Goal: Book appointment/travel/reservation

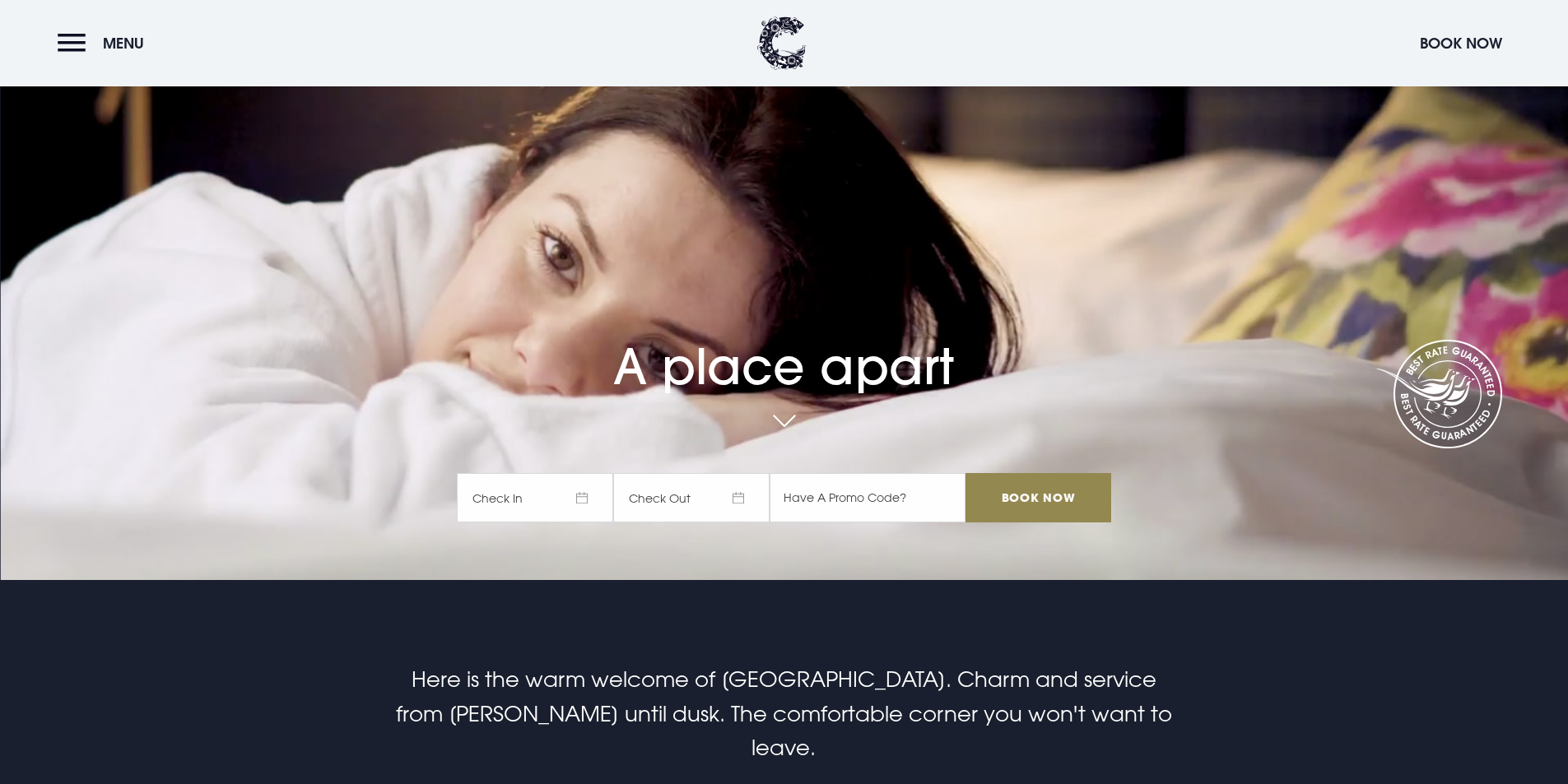
scroll to position [247, 0]
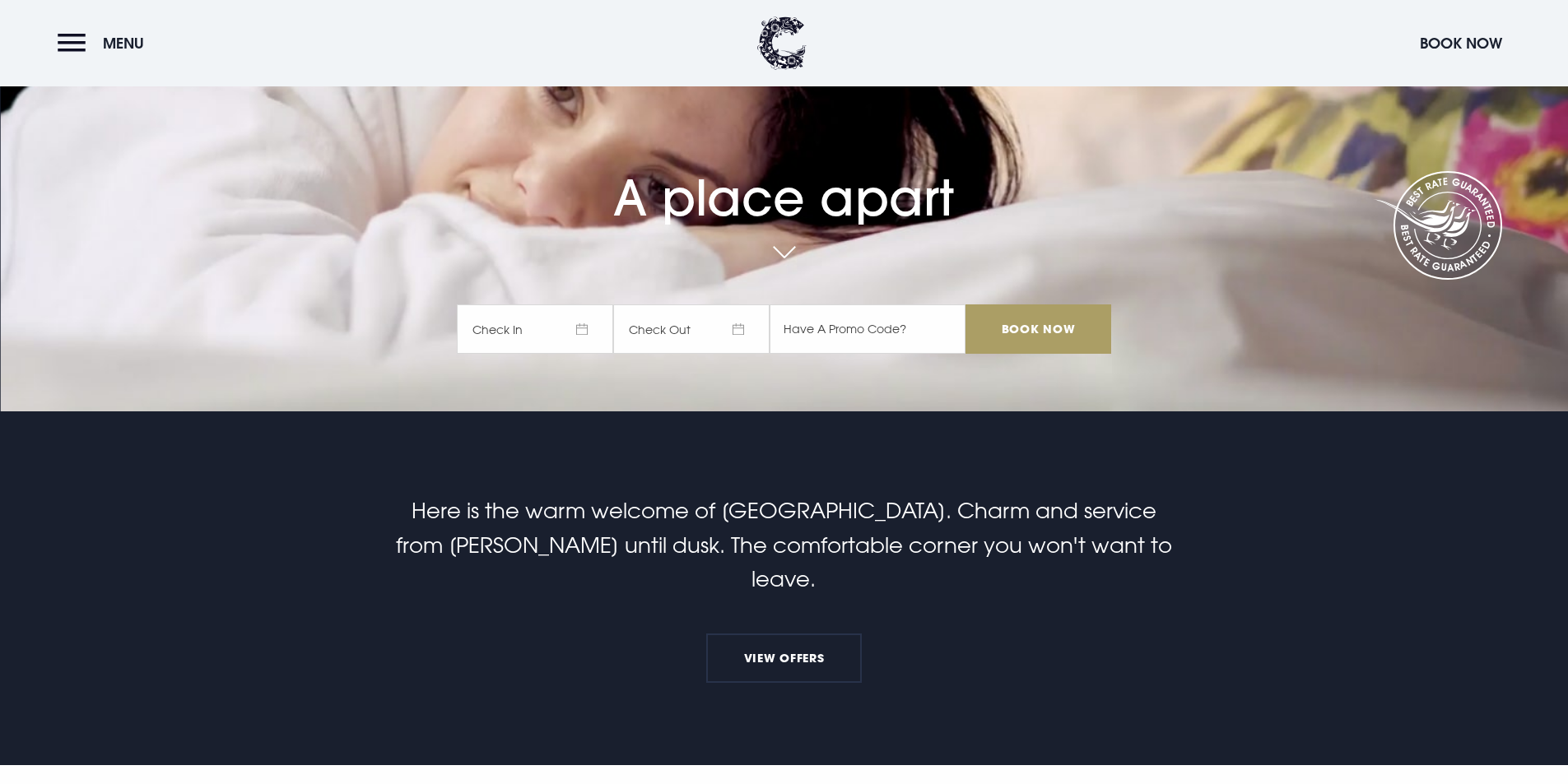
click at [1042, 324] on input "Book Now" at bounding box center [1038, 329] width 144 height 49
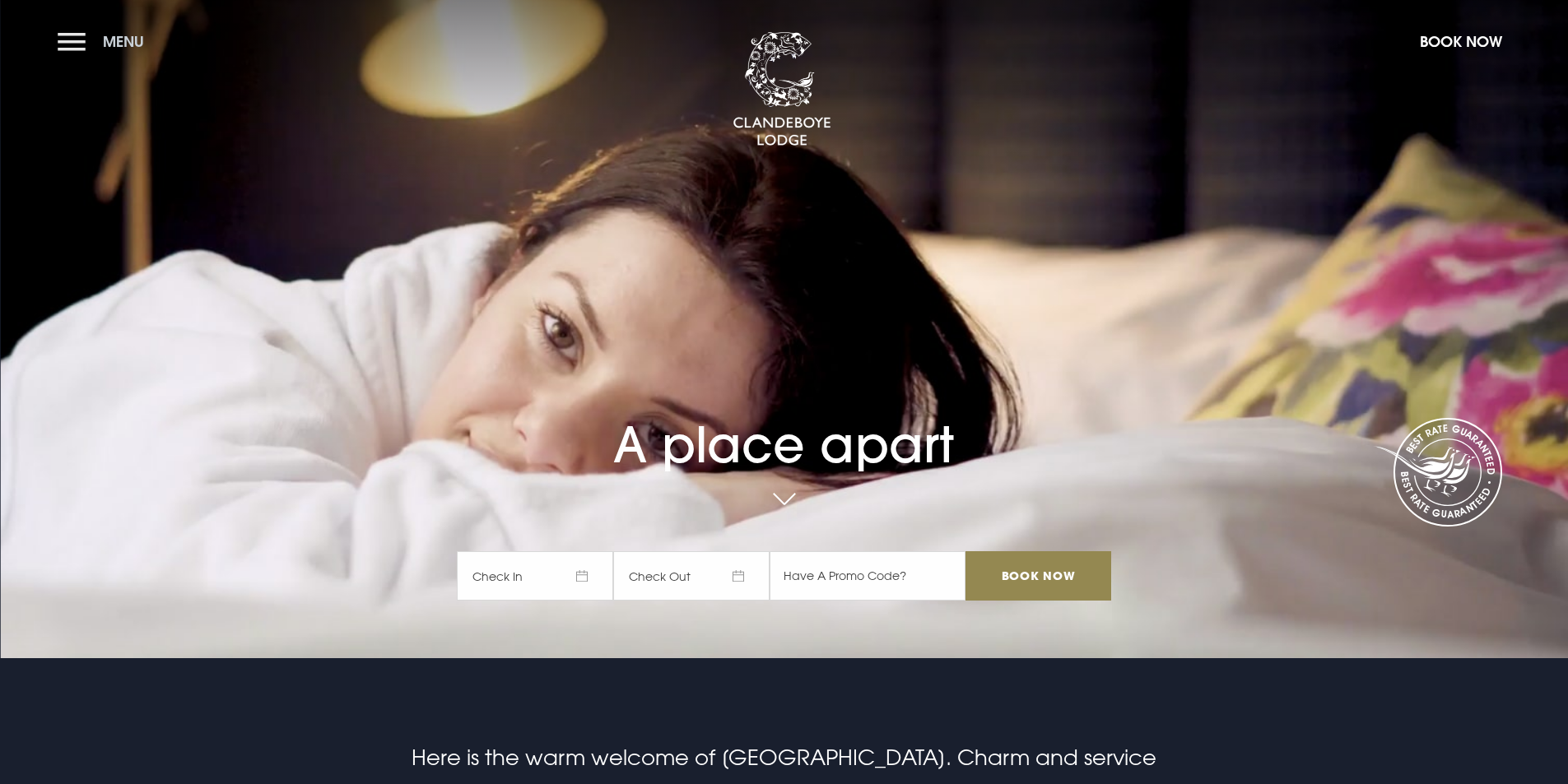
click at [70, 37] on button "Menu" at bounding box center [105, 42] width 95 height 36
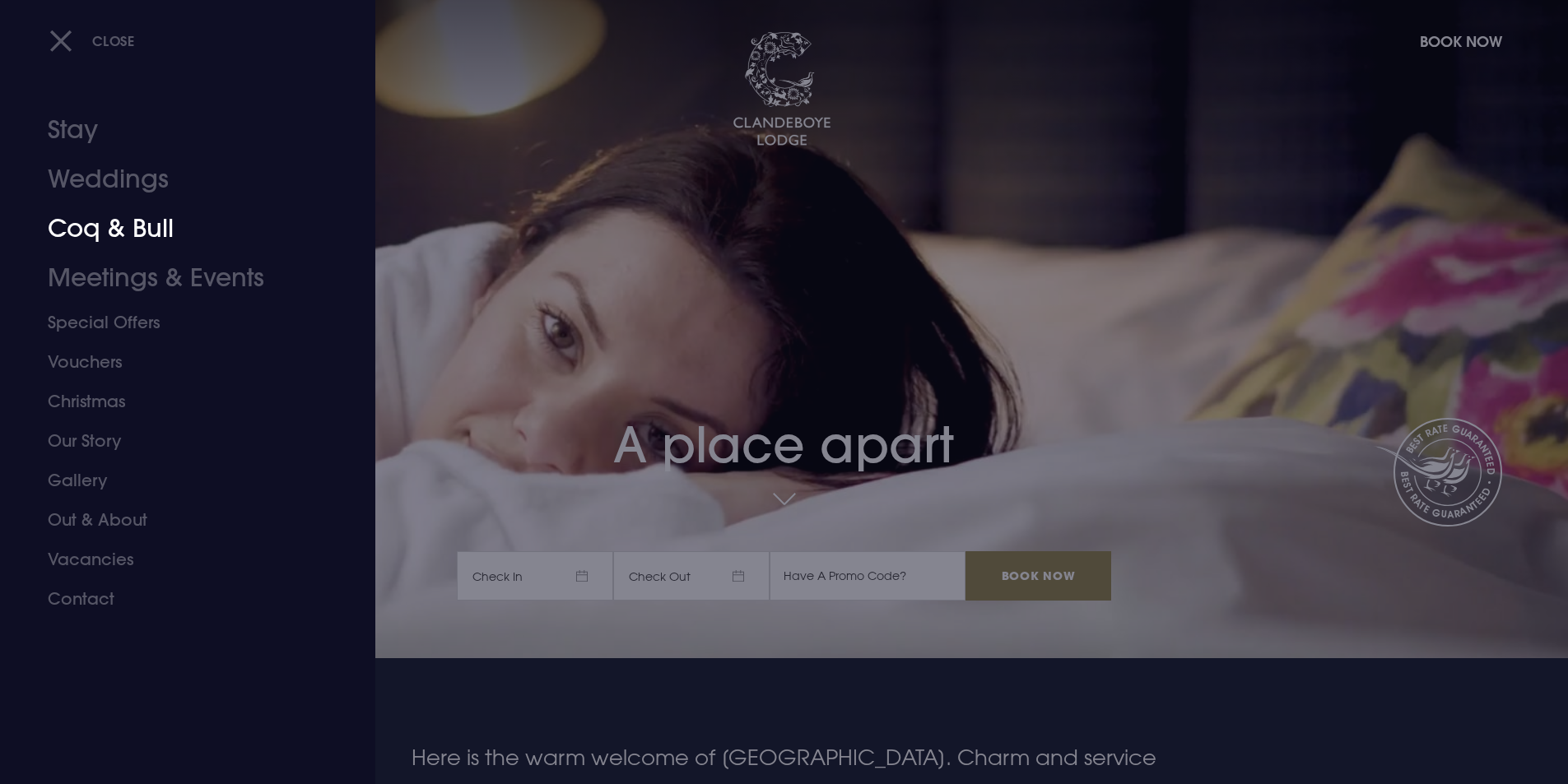
click at [77, 220] on link "Coq & Bull" at bounding box center [177, 229] width 260 height 49
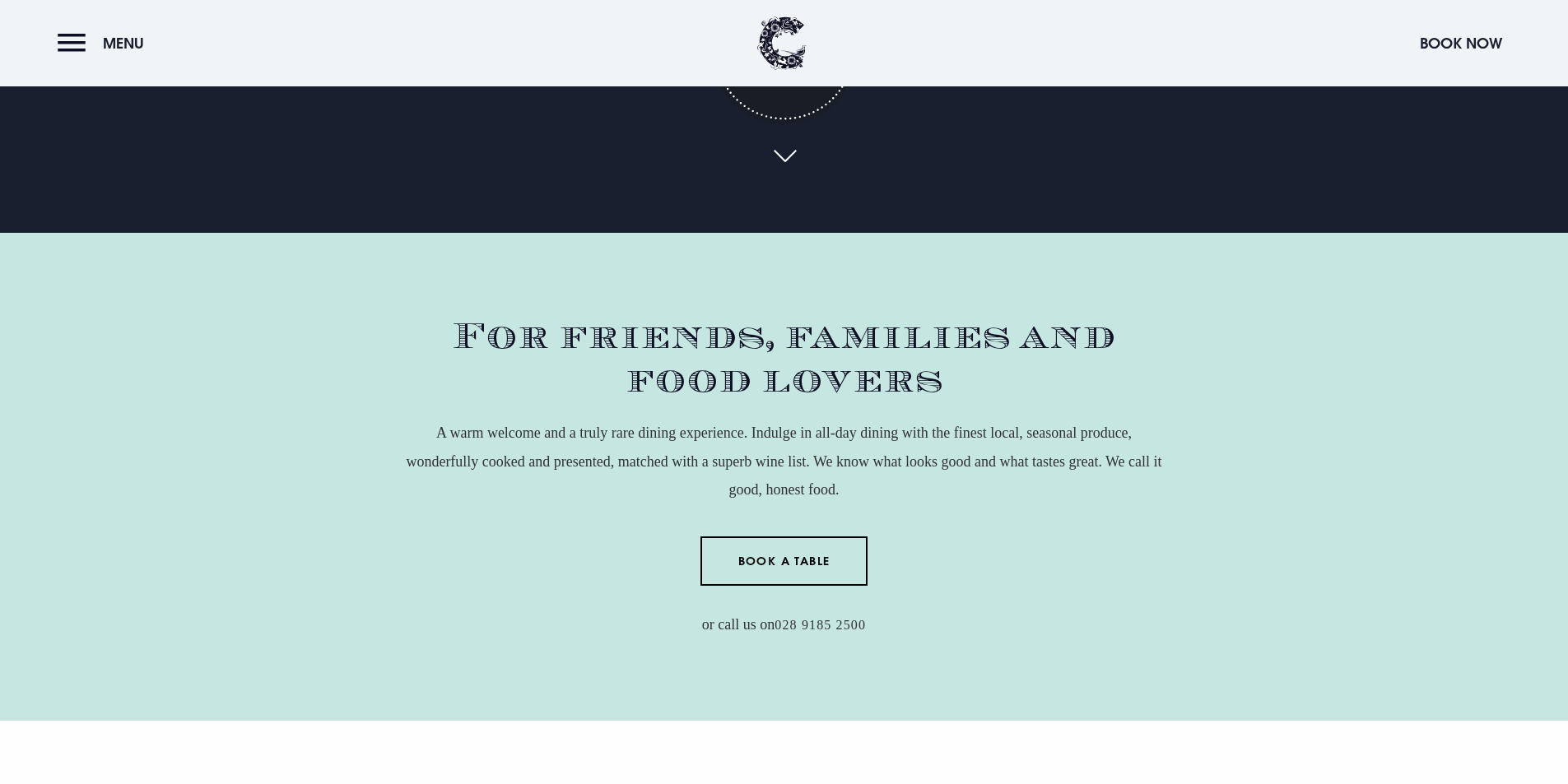
scroll to position [576, 0]
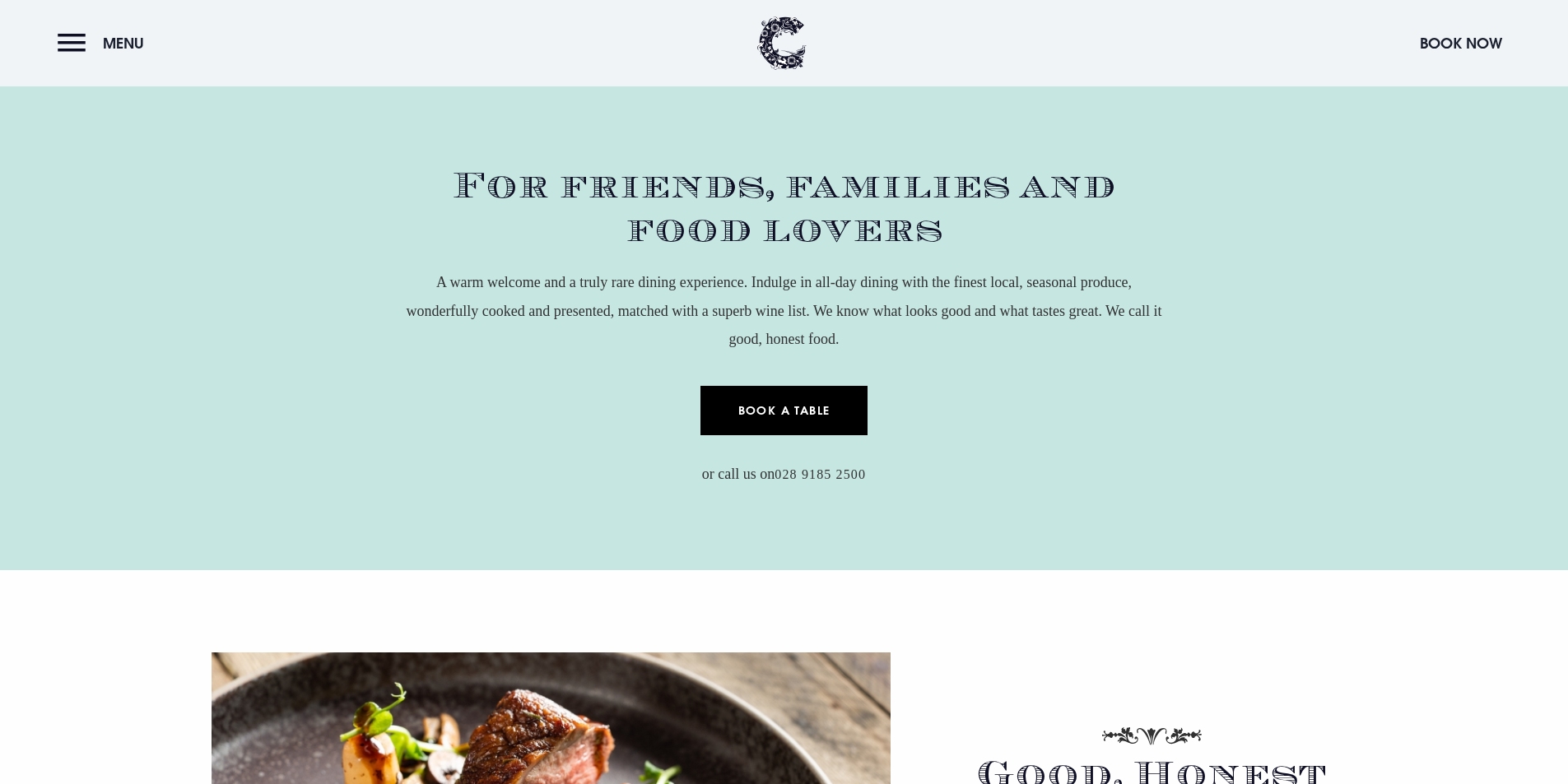
click at [792, 405] on link "Book a Table" at bounding box center [784, 410] width 167 height 49
